Goal: Information Seeking & Learning: Learn about a topic

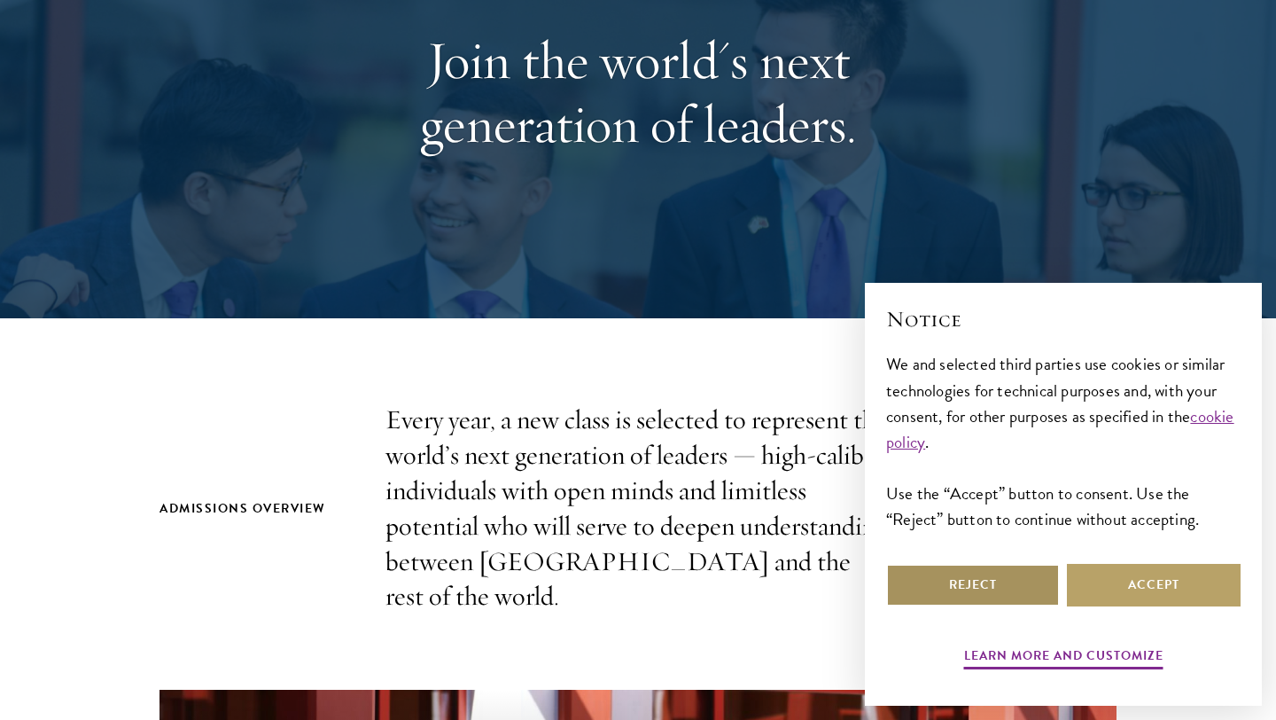
click at [932, 564] on button "Reject" at bounding box center [973, 585] width 174 height 43
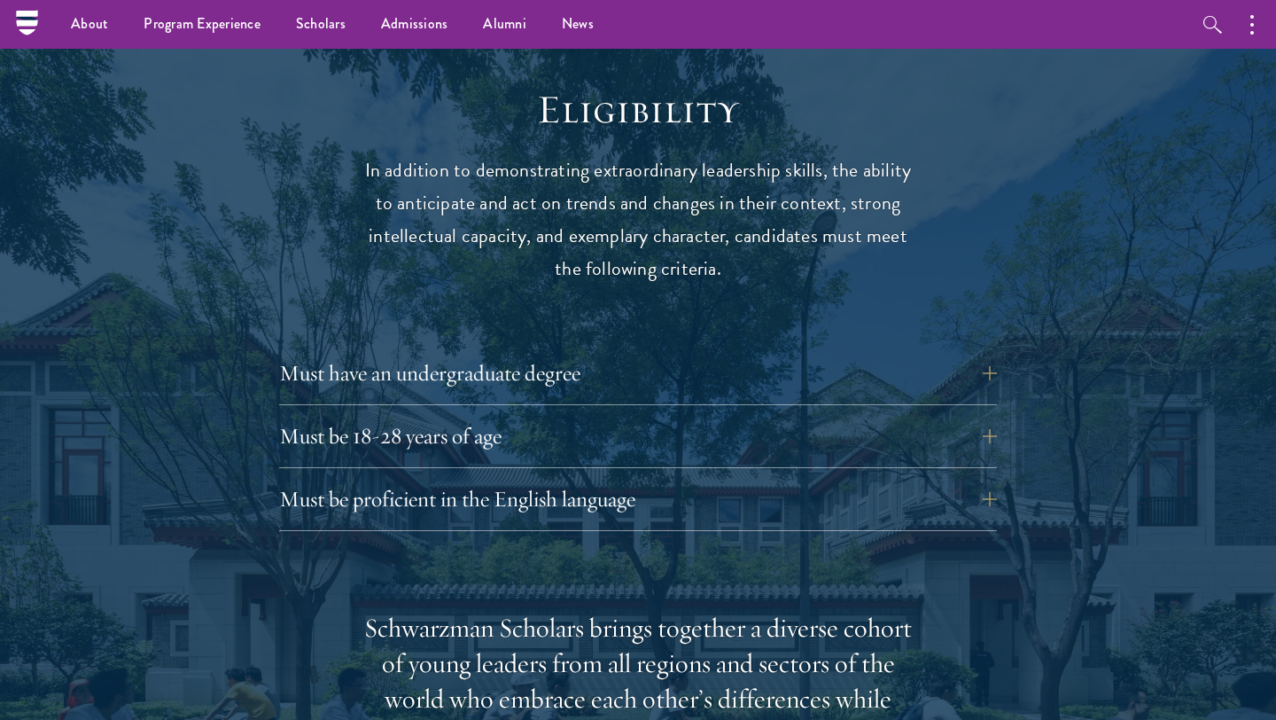
scroll to position [2279, 0]
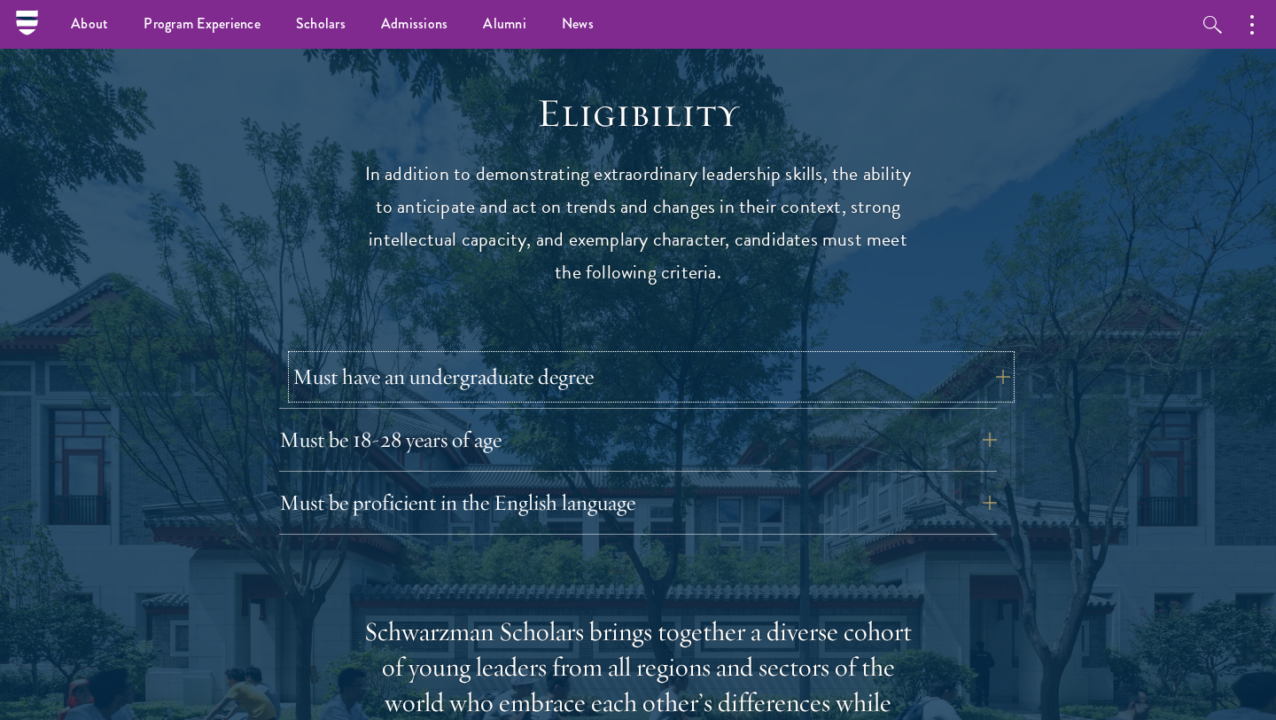
click at [859, 355] on button "Must have an undergraduate degree" at bounding box center [652, 376] width 718 height 43
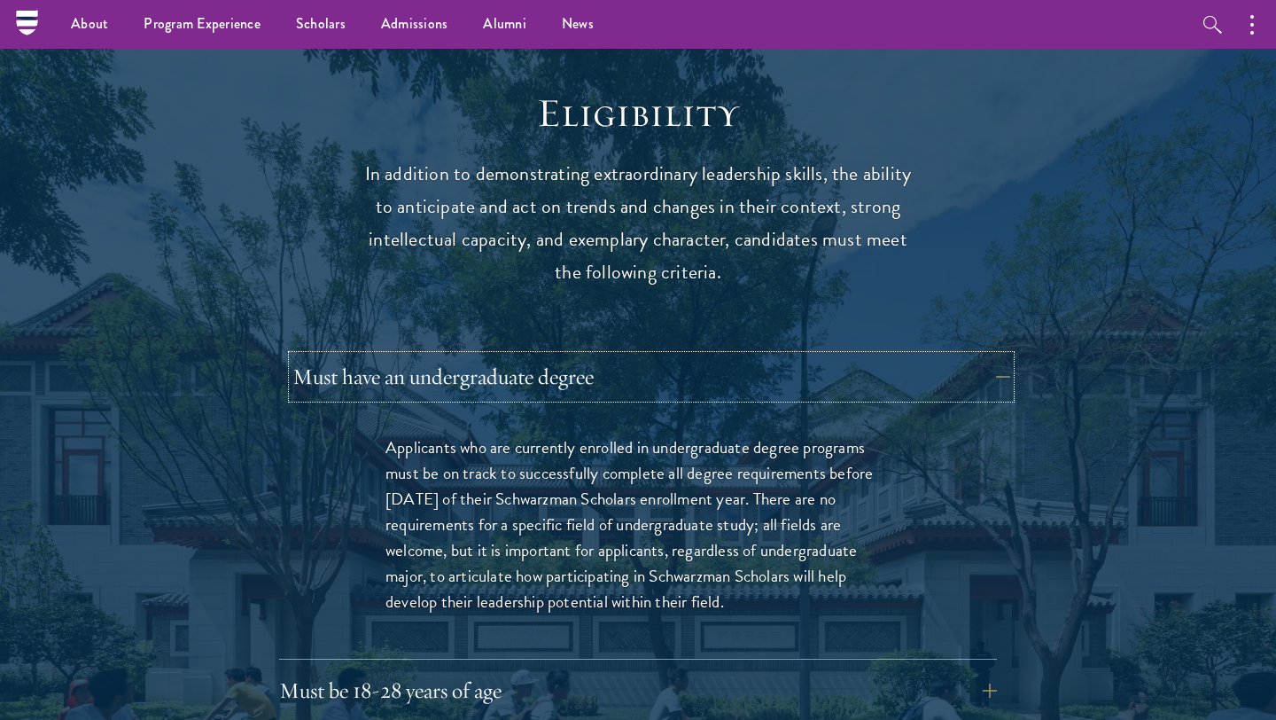
click at [859, 355] on button "Must have an undergraduate degree" at bounding box center [652, 376] width 718 height 43
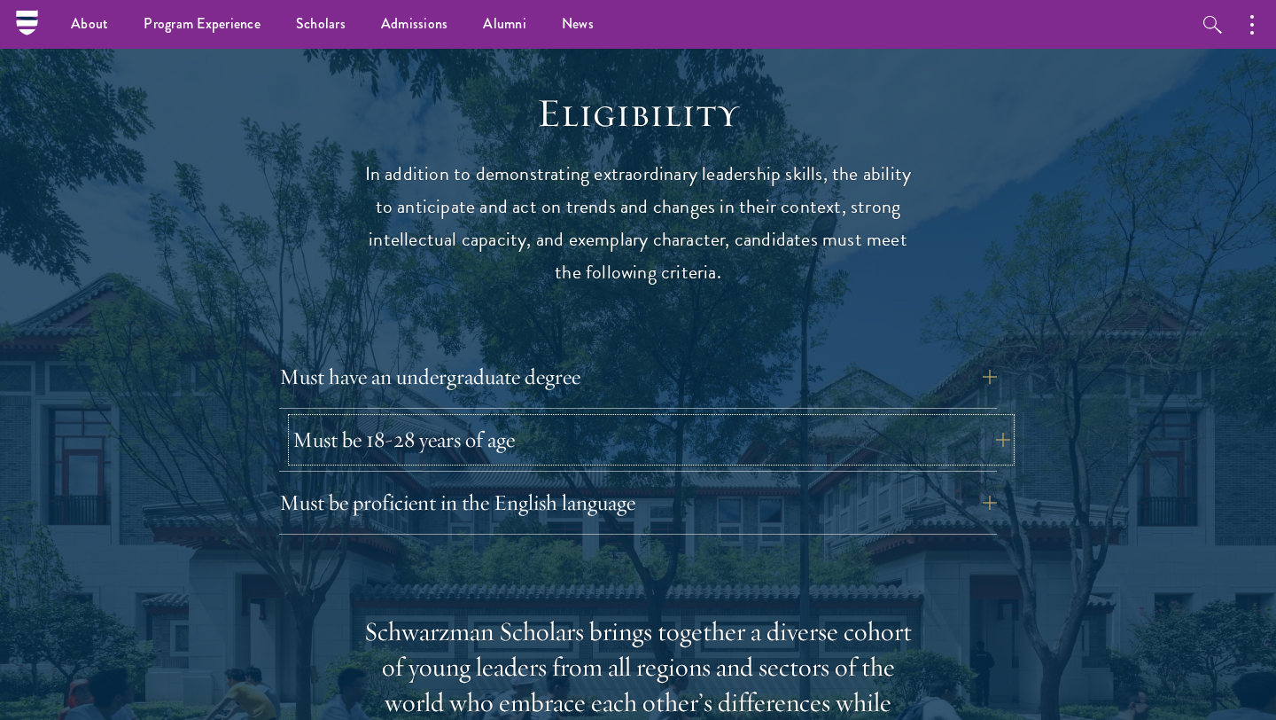
click at [834, 418] on button "Must be 18-28 years of age" at bounding box center [652, 439] width 718 height 43
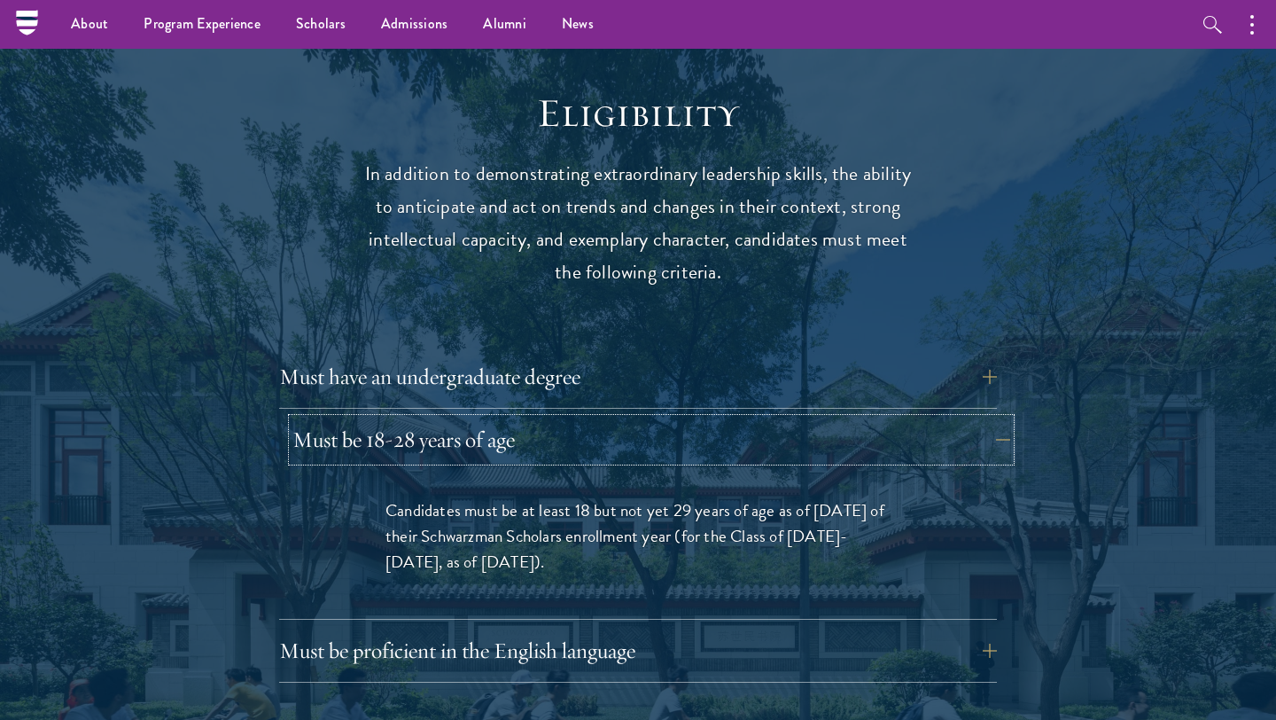
click at [834, 418] on button "Must be 18-28 years of age" at bounding box center [652, 439] width 718 height 43
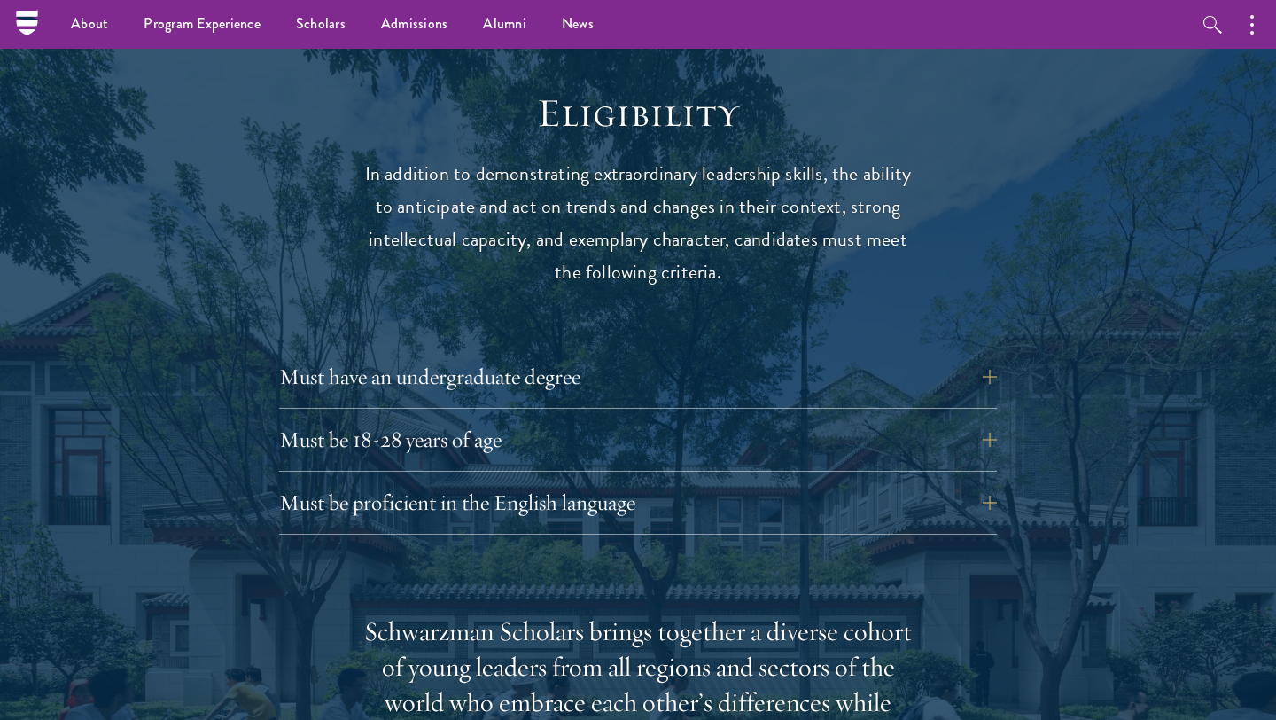
click at [816, 426] on div "Must be 18-28 years of age Candidates must be at least 18 but not yet 29 years …" at bounding box center [638, 444] width 718 height 53
click at [820, 418] on button "Must be 18-28 years of age" at bounding box center [652, 439] width 718 height 43
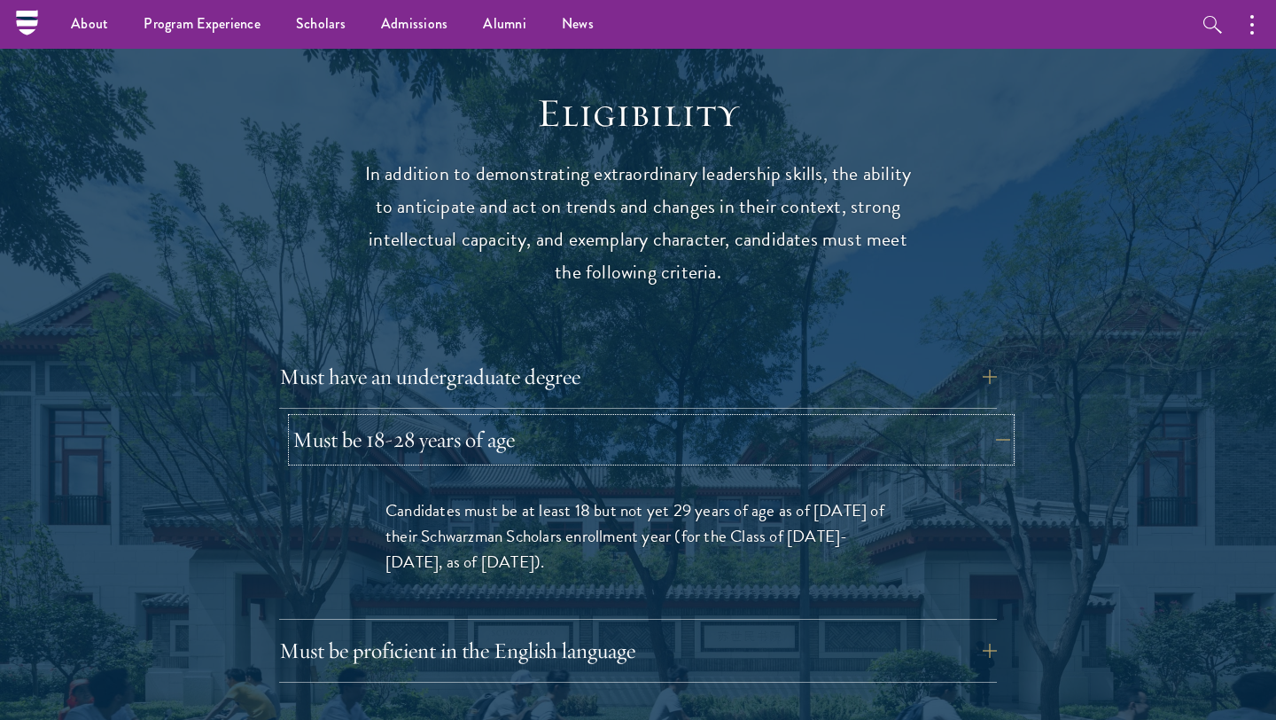
click at [820, 418] on button "Must be 18-28 years of age" at bounding box center [652, 439] width 718 height 43
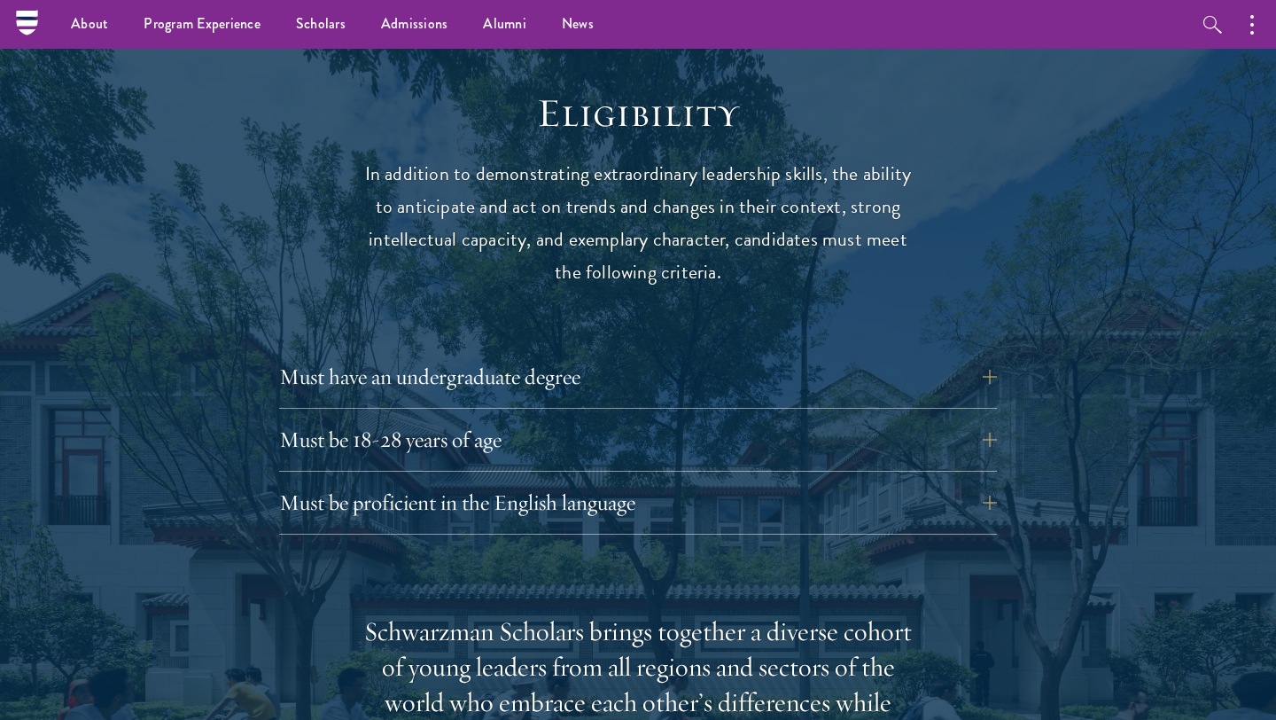
click at [787, 494] on div "Must be proficient in the English language Applicants must demonstrate strong E…" at bounding box center [638, 507] width 718 height 53
click at [784, 481] on button "Must be proficient in the English language" at bounding box center [652, 502] width 718 height 43
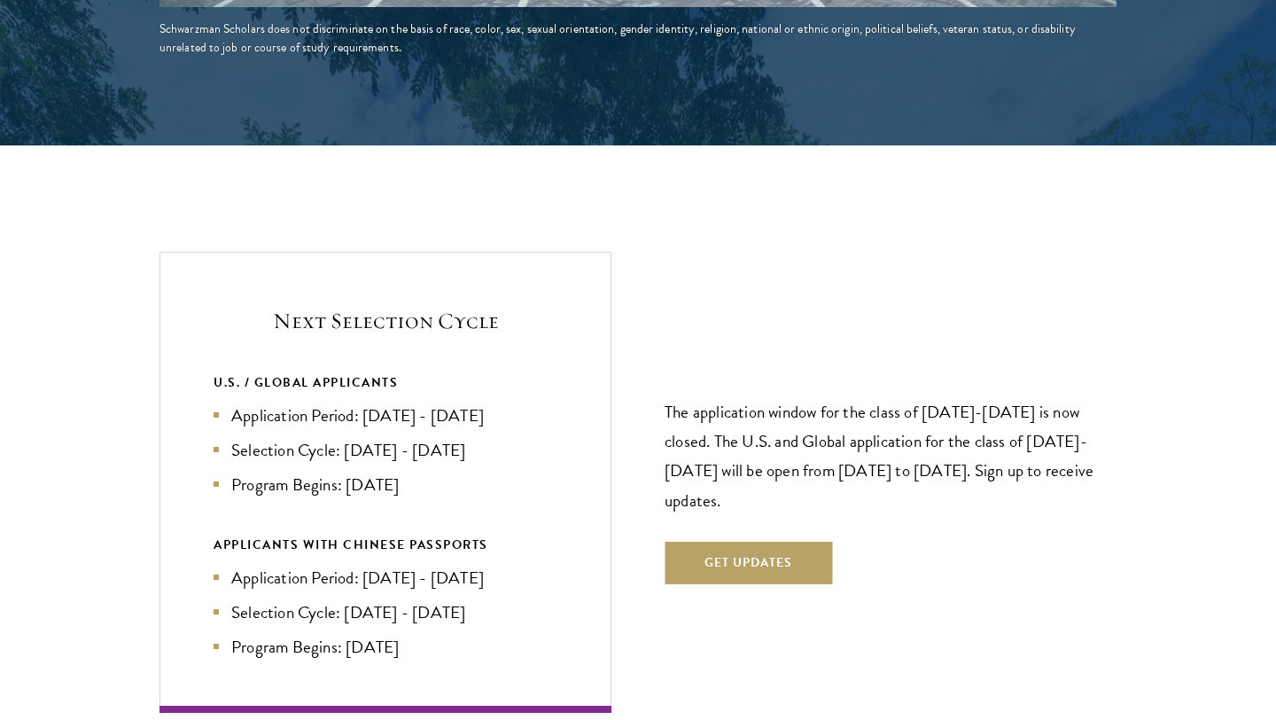
scroll to position [4070, 0]
